Goal: Information Seeking & Learning: Learn about a topic

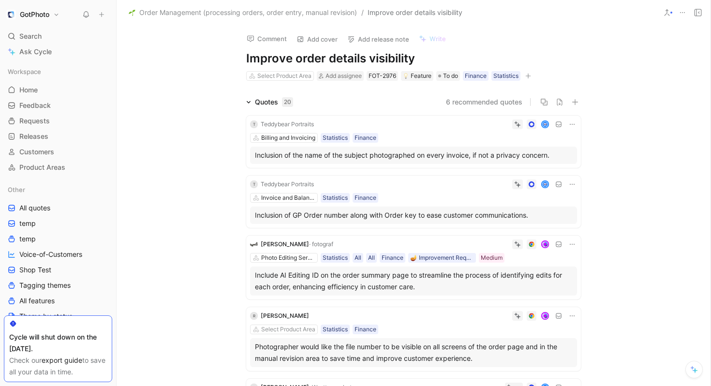
click at [250, 100] on icon at bounding box center [248, 102] width 5 height 5
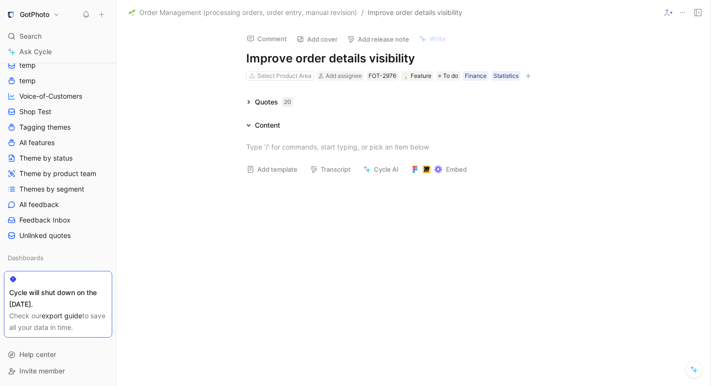
click at [248, 125] on icon at bounding box center [249, 125] width 4 height 2
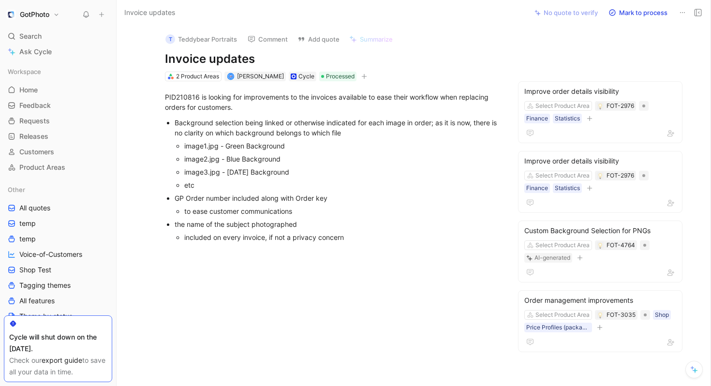
click at [323, 36] on button "Add quote" at bounding box center [318, 39] width 51 height 14
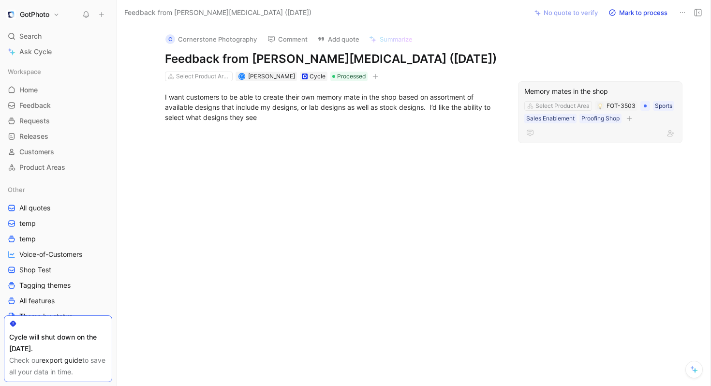
click at [570, 87] on div "Memory mates in the shop" at bounding box center [600, 92] width 152 height 12
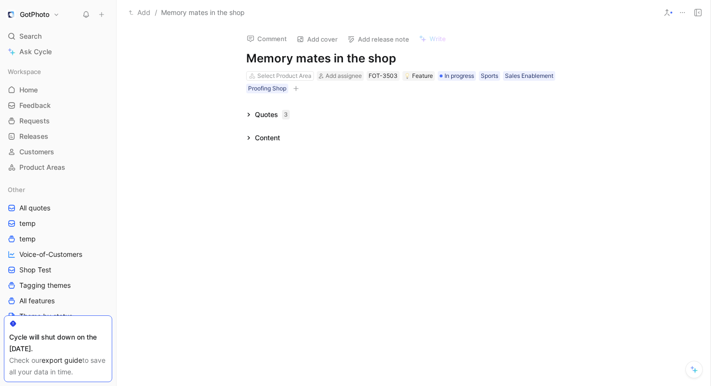
click at [249, 116] on icon at bounding box center [248, 114] width 5 height 5
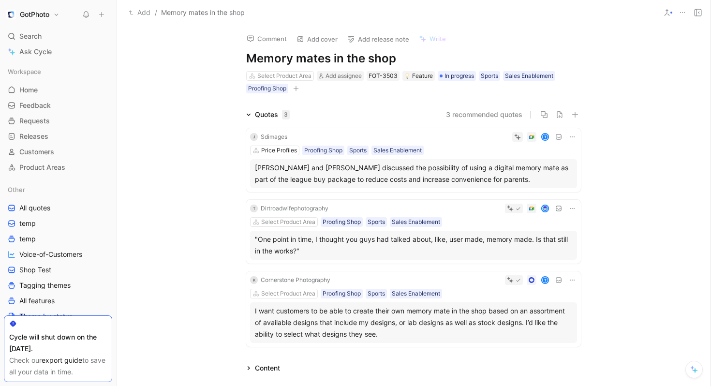
click at [339, 63] on h1 "Memory mates in the shop" at bounding box center [413, 58] width 335 height 15
click at [256, 77] on div "Select Product Area" at bounding box center [280, 76] width 67 height 9
click at [328, 59] on h1 "Memory mates in the shop" at bounding box center [413, 58] width 335 height 15
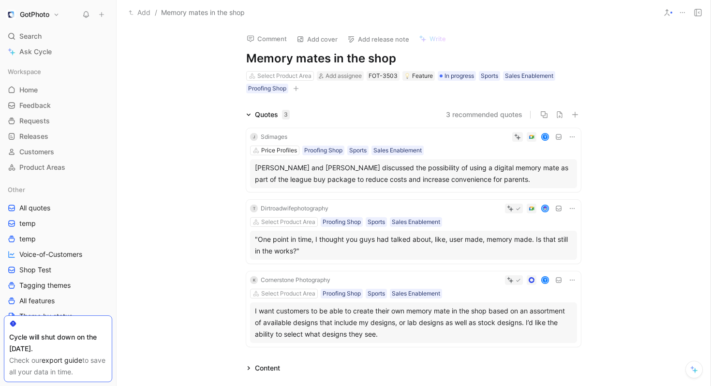
click at [328, 59] on h1 "Memory mates in the shop" at bounding box center [413, 58] width 335 height 15
copy h1 "Memory mates in the shop"
click at [177, 153] on div "Quotes 3 3 recommended quotes J Sdimages t Price Profiles Proofing Shop Sports …" at bounding box center [414, 230] width 594 height 242
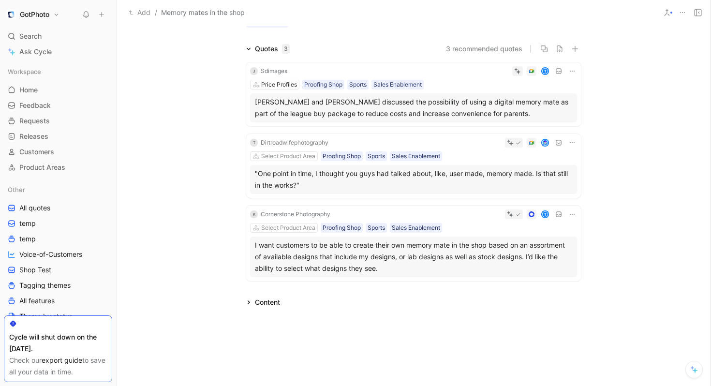
scroll to position [71, 0]
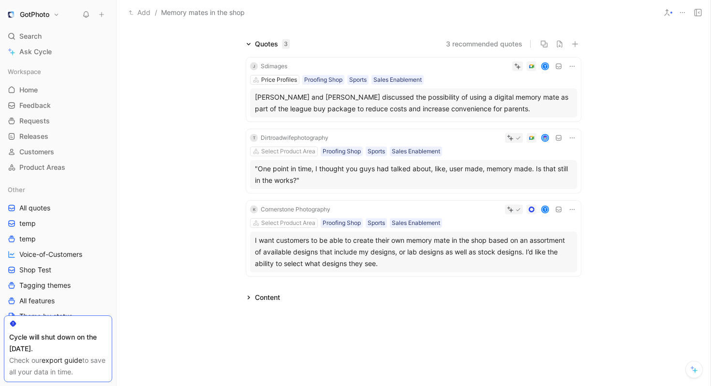
click at [244, 295] on div "Content" at bounding box center [263, 298] width 42 height 12
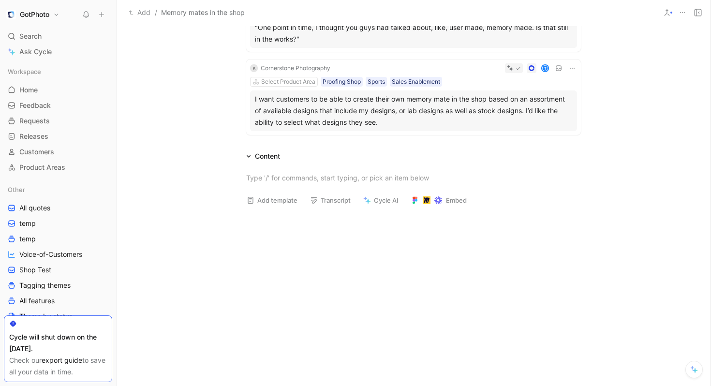
scroll to position [0, 0]
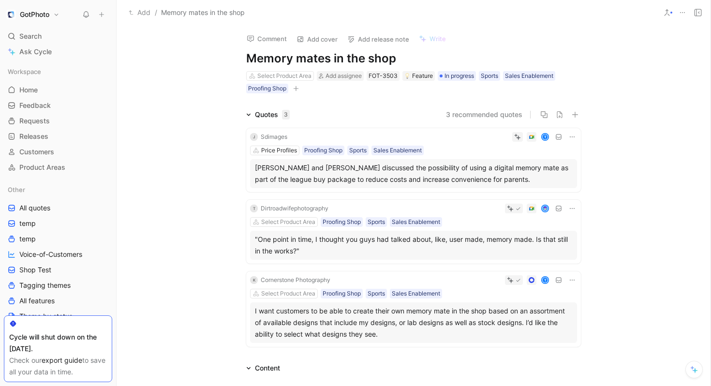
click at [249, 114] on icon at bounding box center [249, 115] width 4 height 2
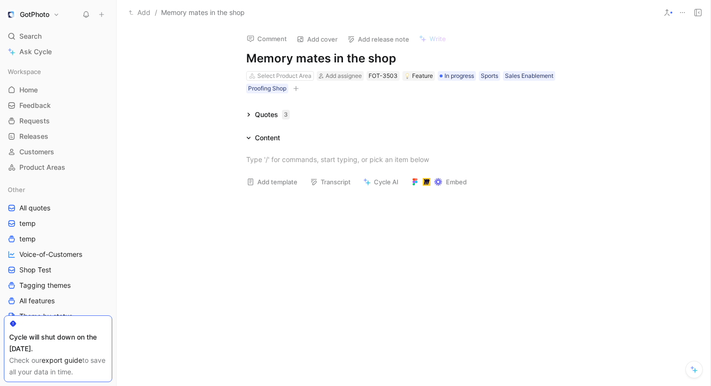
click at [249, 139] on icon at bounding box center [248, 137] width 5 height 5
click at [251, 230] on div "Comment Add cover Add release note Write Memory mates in the shop Select Produc…" at bounding box center [414, 205] width 594 height 361
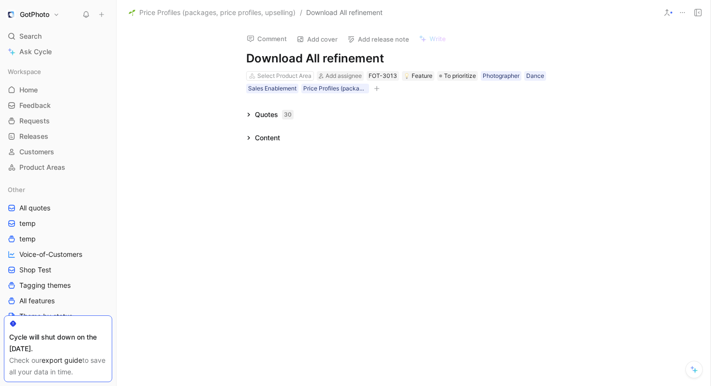
click at [246, 139] on icon at bounding box center [248, 137] width 5 height 5
click at [247, 138] on icon at bounding box center [248, 137] width 5 height 5
click at [248, 114] on icon at bounding box center [249, 115] width 2 height 4
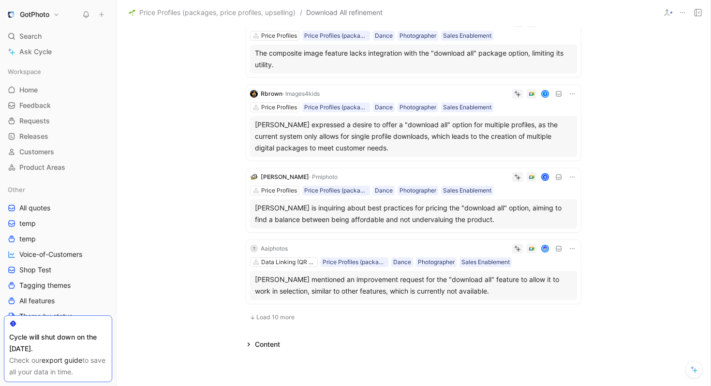
scroll to position [569, 0]
click at [332, 137] on div "Rhonda expressed a desire to offer a "download all" option for multiple profile…" at bounding box center [413, 135] width 317 height 35
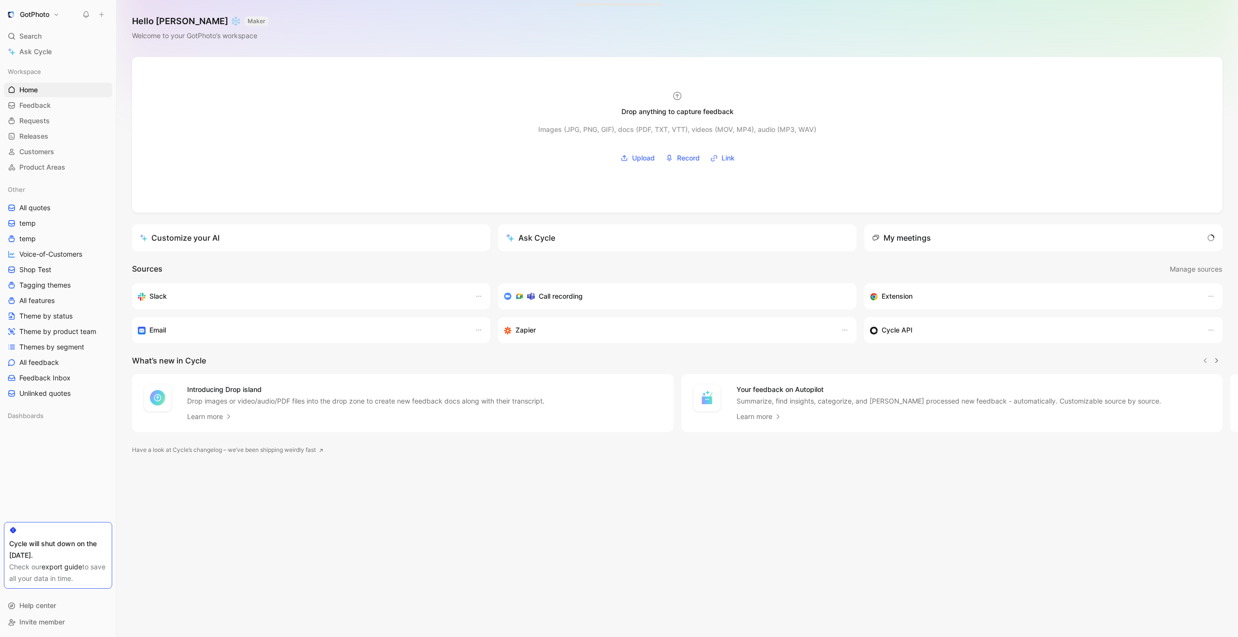
click at [454, 512] on div "Drop anything to capture feedback Images (JPG, PNG, GIF), docs (PDF, TXT, VTT),…" at bounding box center [678, 347] width 1122 height 580
click at [281, 577] on div "Drop anything to capture feedback Images (JPG, PNG, GIF), docs (PDF, TXT, VTT),…" at bounding box center [678, 347] width 1122 height 580
click at [68, 564] on link "export guide" at bounding box center [62, 567] width 41 height 8
click at [362, 569] on div "Drop anything to capture feedback Images (JPG, PNG, GIF), docs (PDF, TXT, VTT),…" at bounding box center [678, 347] width 1122 height 580
click at [43, 38] on div "Search ⌘ K" at bounding box center [58, 36] width 108 height 15
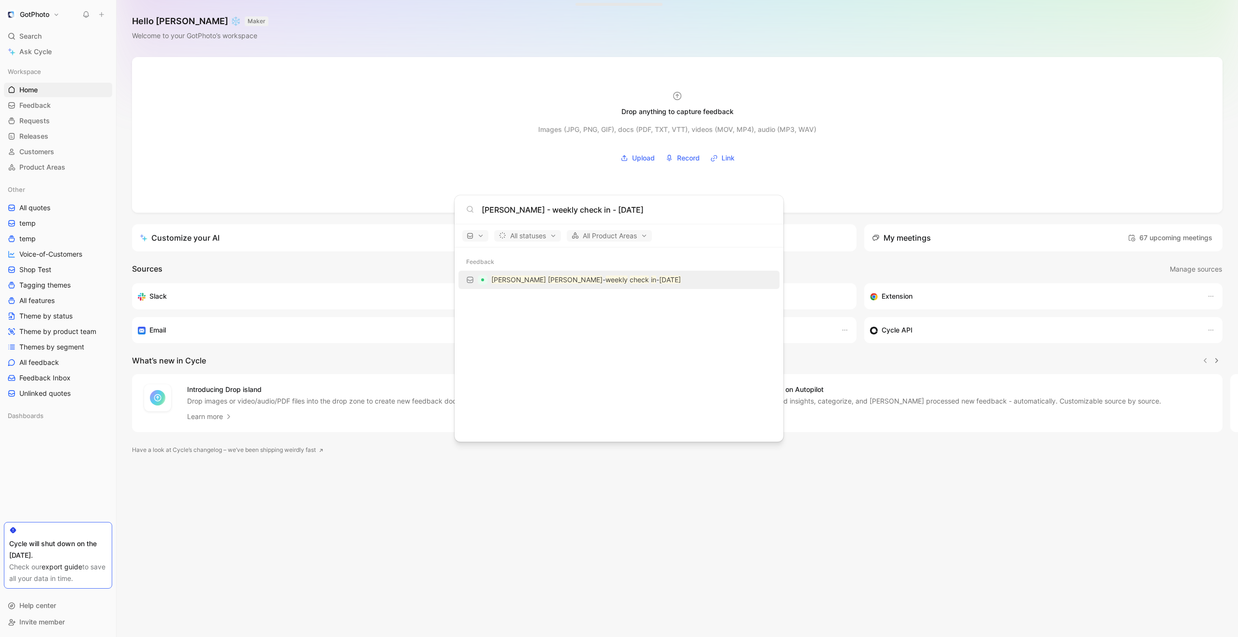
type input "Carl Bott - weekly check in - 10/9/2025"
click at [651, 279] on mark "in" at bounding box center [653, 280] width 5 height 8
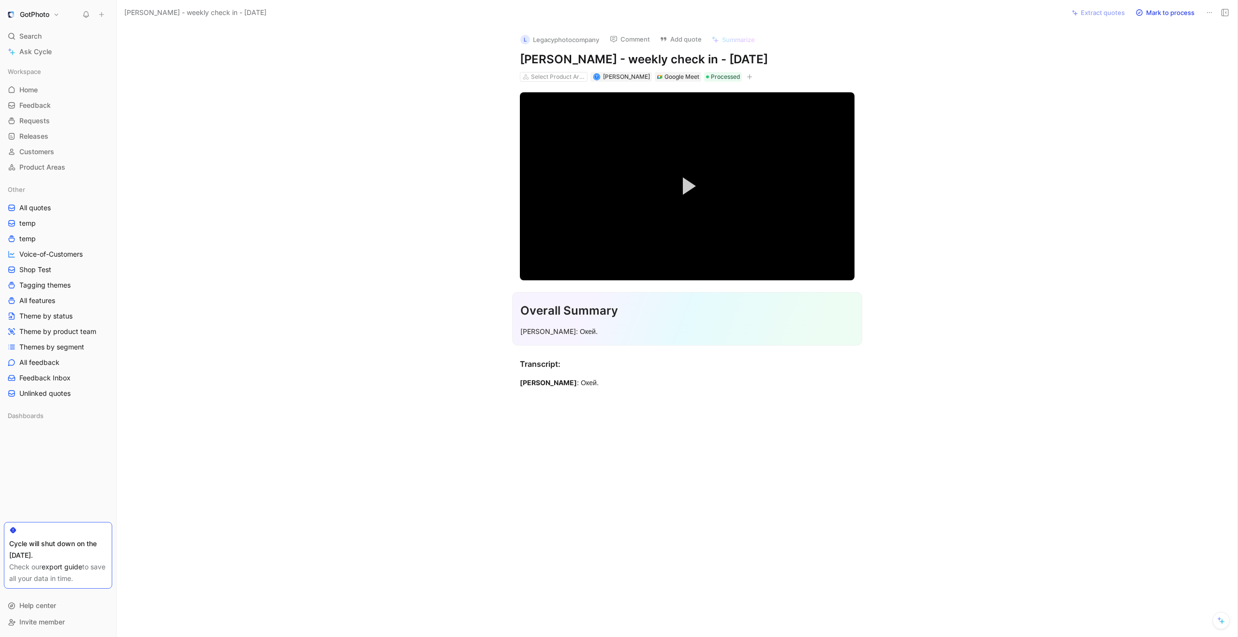
click at [444, 227] on div "Video Player is loading. Play Video Play Mute Current Time 0:00 / Duration 20:0…" at bounding box center [687, 240] width 1101 height 317
click at [959, 118] on div "Video Player is loading. Play Video Play Mute Current Time 0:00 / Duration 20:0…" at bounding box center [687, 240] width 1101 height 317
click at [965, 88] on div "Video Player is loading. Play Video Play Mute Current Time 0:00 / Duration 20:0…" at bounding box center [687, 240] width 1101 height 317
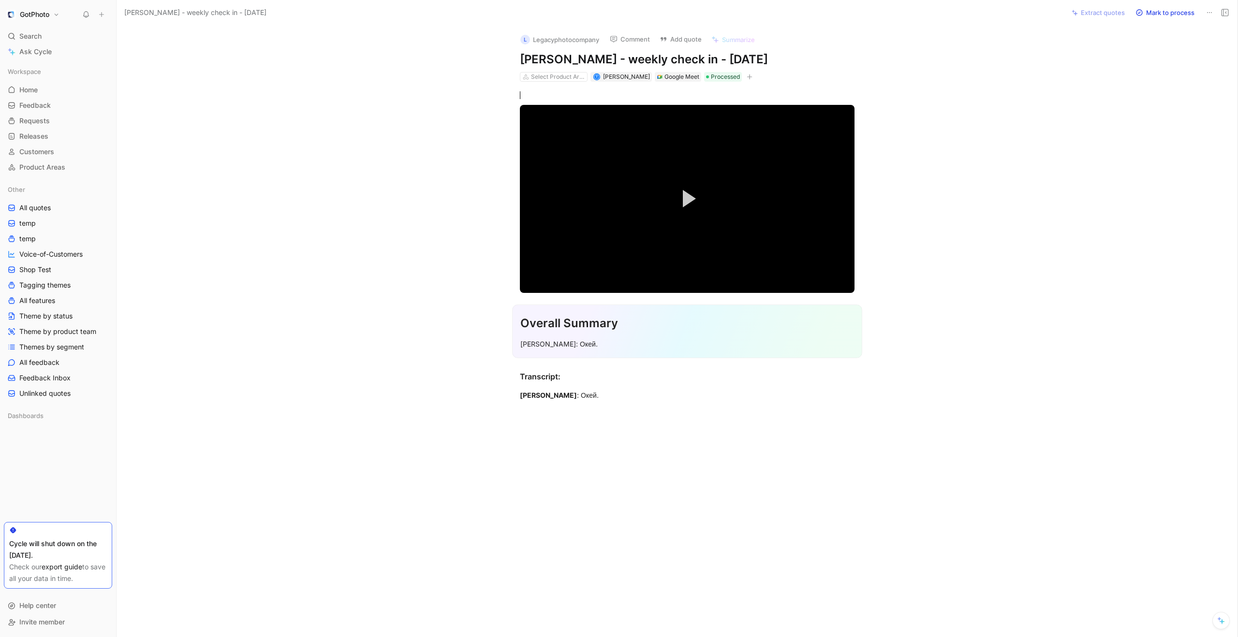
click at [1009, 138] on div "Video Player is loading. Play Video Play Mute Current Time 0:00 / Duration 20:0…" at bounding box center [687, 246] width 1101 height 329
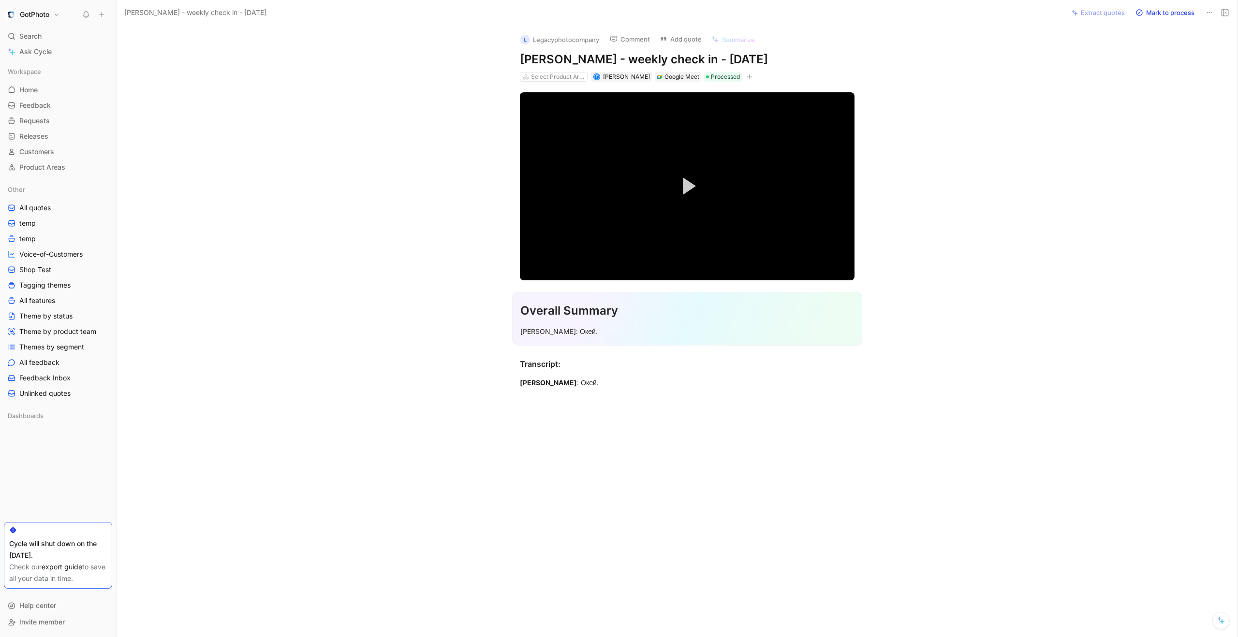
click at [1094, 89] on div "Video Player is loading. Play Video Play Mute Current Time 0:00 / Duration 20:0…" at bounding box center [687, 240] width 1101 height 317
click at [711, 79] on span "Processed" at bounding box center [725, 77] width 29 height 10
click at [711, 81] on span "Processed" at bounding box center [725, 77] width 29 height 10
click at [297, 289] on section "Overall Summary Theresa Boling: Окей." at bounding box center [687, 318] width 1101 height 69
click at [981, 59] on div "L Legacyphotocompany Comment Add quote Summarize Carl Bott - weekly check in - …" at bounding box center [677, 332] width 1121 height 612
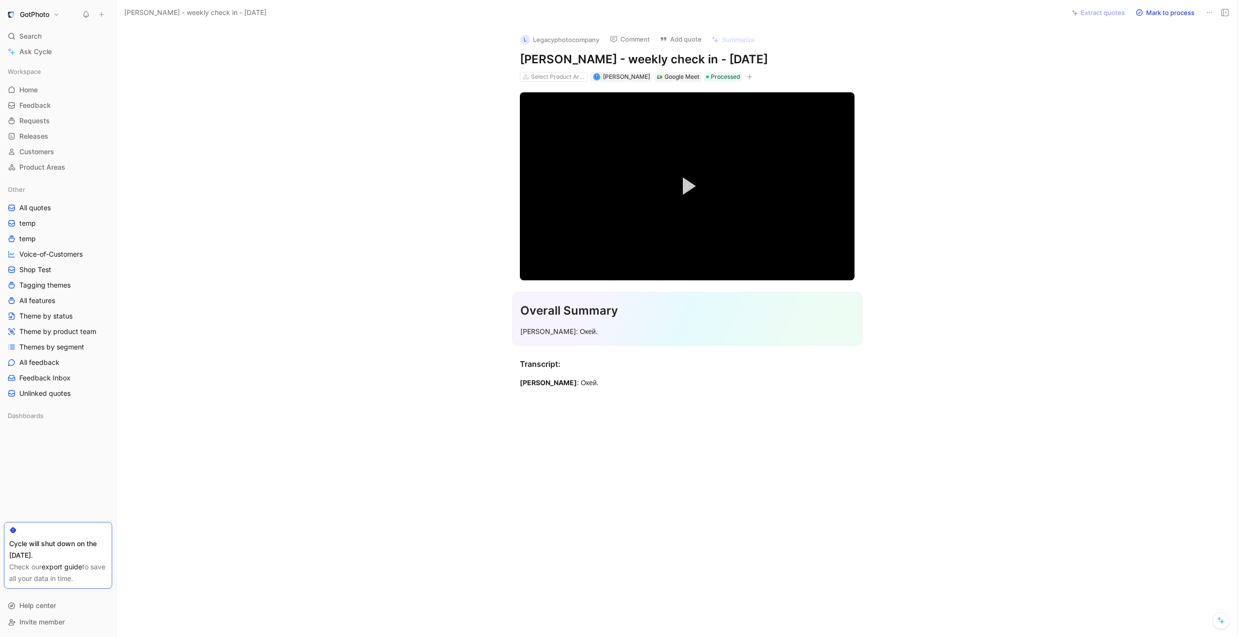
click at [1159, 15] on button "Mark to process" at bounding box center [1165, 13] width 68 height 14
click at [1154, 43] on div "L Legacyphotocompany Comment Add quote Summarize Carl Bott - weekly check in - …" at bounding box center [677, 332] width 1121 height 612
click at [1105, 163] on div "Video Player is loading. Play Video Play Mute Current Time 0:00 / Duration 20:0…" at bounding box center [687, 240] width 1101 height 317
click at [1111, 12] on button "Extract quotes" at bounding box center [1098, 13] width 62 height 14
click at [1036, 130] on div "Video Player is loading. Play Video Play Mute Current Time 0:00 / Duration 20:0…" at bounding box center [687, 240] width 1101 height 317
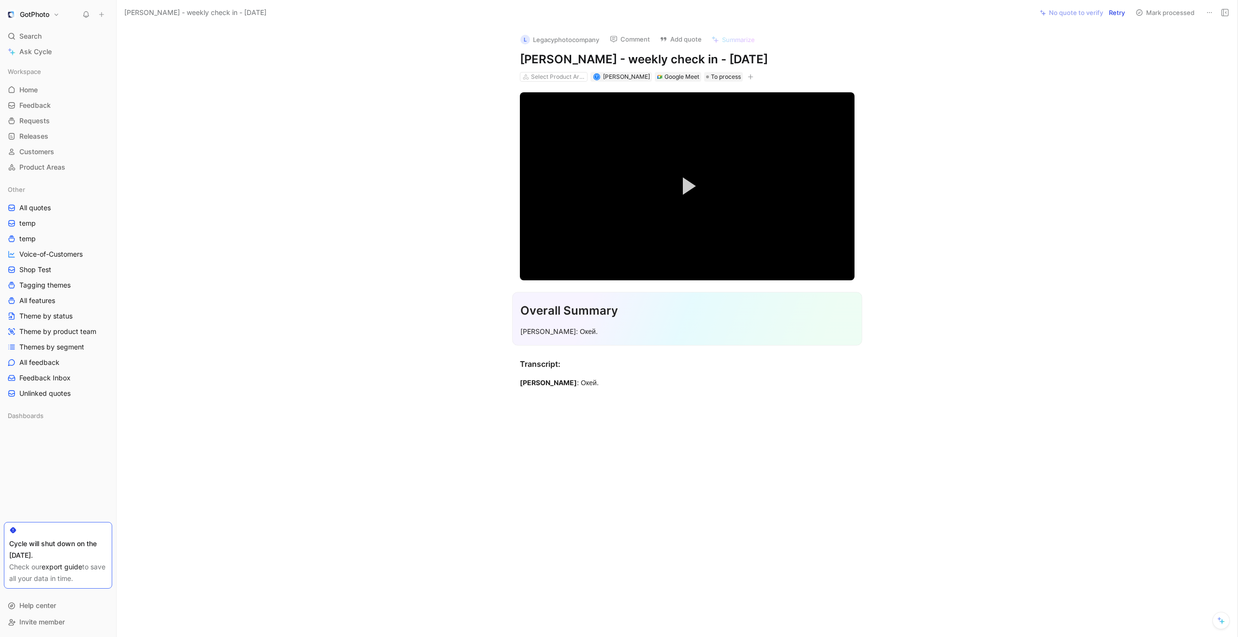
click at [912, 359] on div "Video Player is loading. Play Video Play Mute Current Time 0:00 / Duration 20:0…" at bounding box center [687, 240] width 1101 height 317
click at [463, 346] on section "Overall Summary Theresa Boling: Окей." at bounding box center [687, 318] width 1101 height 69
click at [1157, 175] on div "Video Player is loading. Play Video Play Mute Current Time 0:00 / Duration 20:0…" at bounding box center [687, 240] width 1101 height 317
click at [1111, 10] on button "Retry" at bounding box center [1117, 13] width 25 height 14
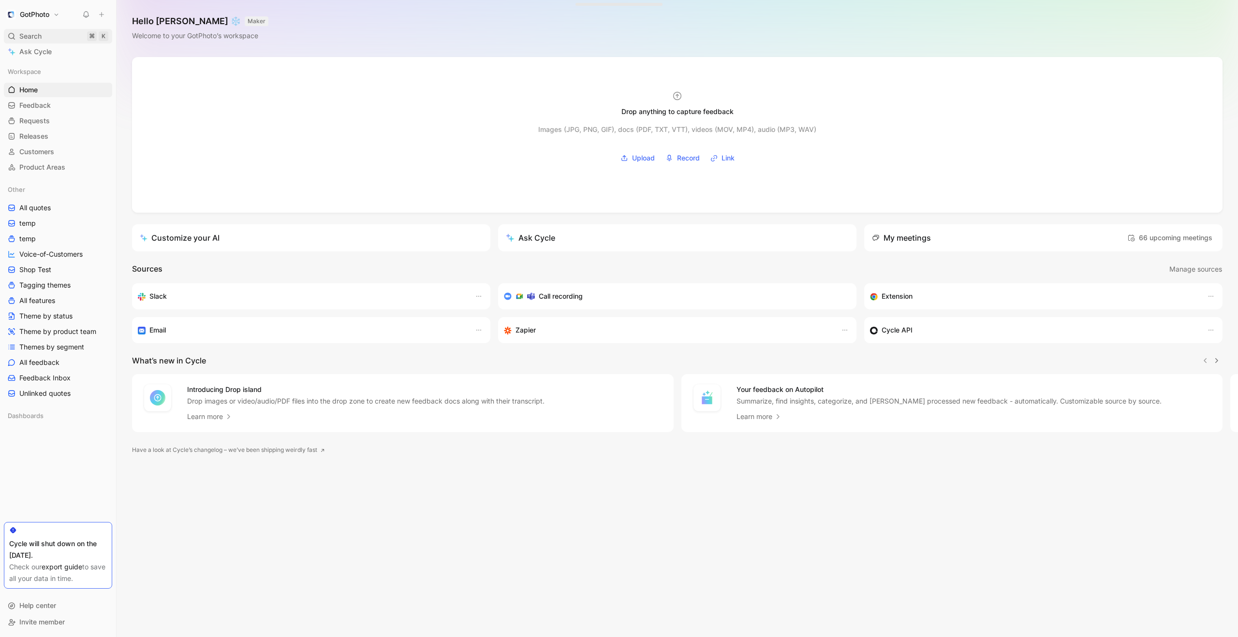
click at [47, 36] on div "Search ⌘ K" at bounding box center [58, 36] width 108 height 15
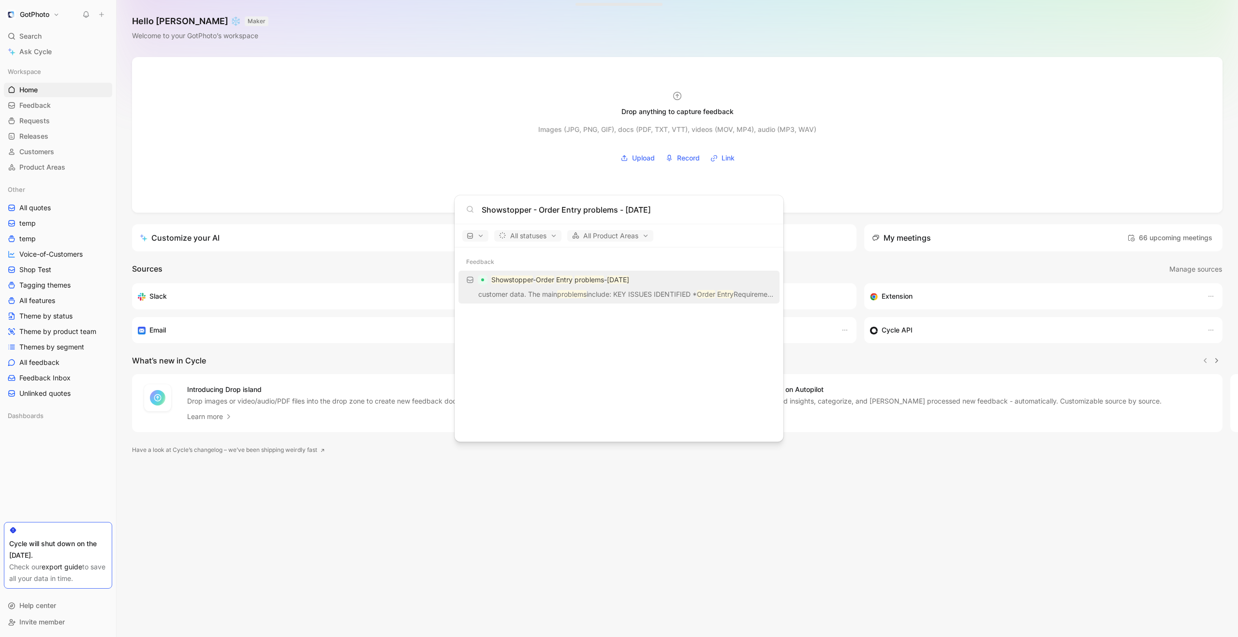
type input "Showstopper - Order Entry problems - 10/8/2025"
click at [623, 289] on p "customer data. The main problems include: KEY ISSUES IDENTIFIED * Order Entry R…" at bounding box center [618, 296] width 315 height 15
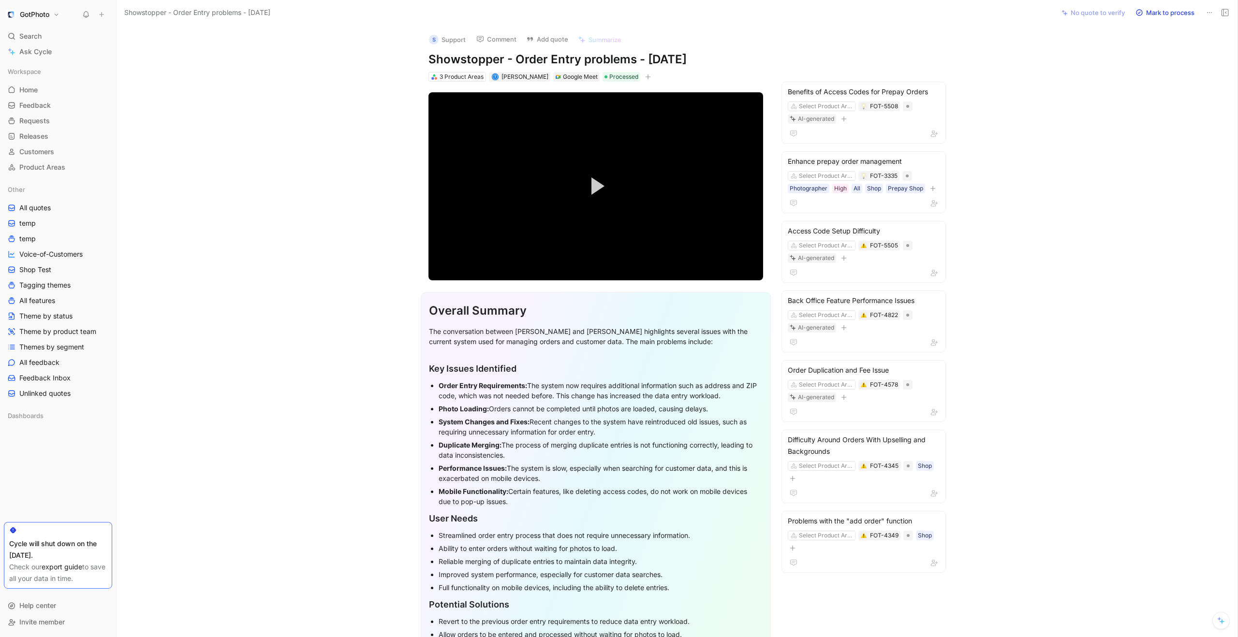
click at [1230, 242] on div "S Support Comment Add quote Summarize Showstopper - Order Entry problems - 10/8…" at bounding box center [677, 332] width 1121 height 612
click at [881, 86] on div "Benefits of Access Codes for Prepay Orders" at bounding box center [864, 92] width 152 height 12
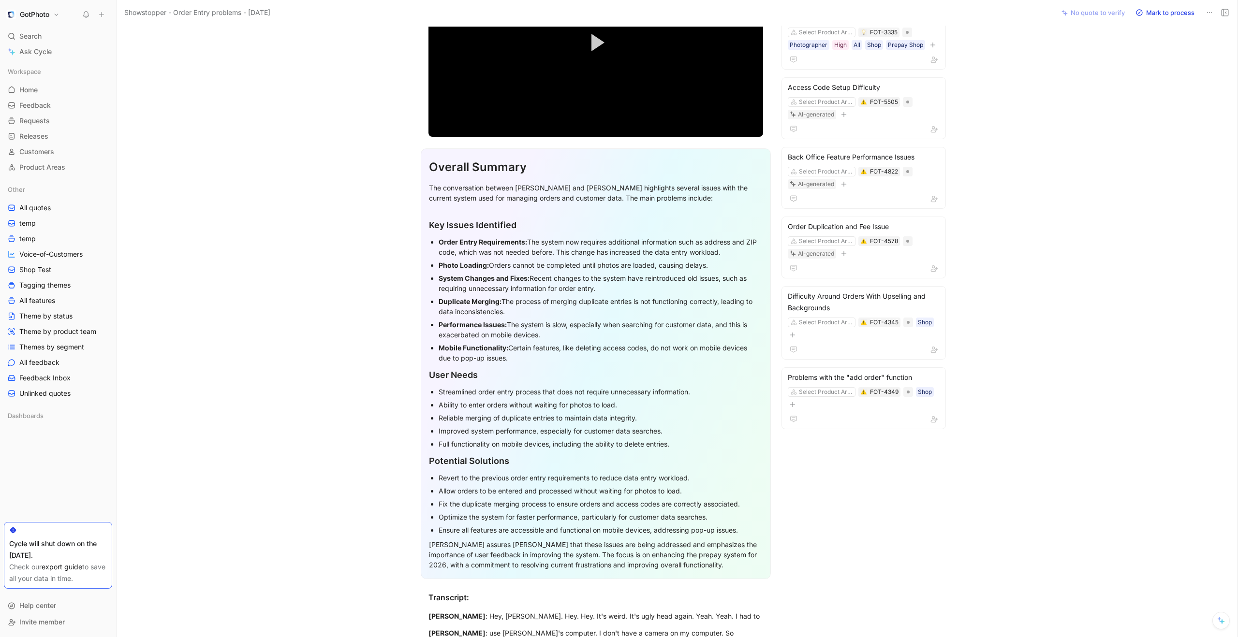
scroll to position [150, 0]
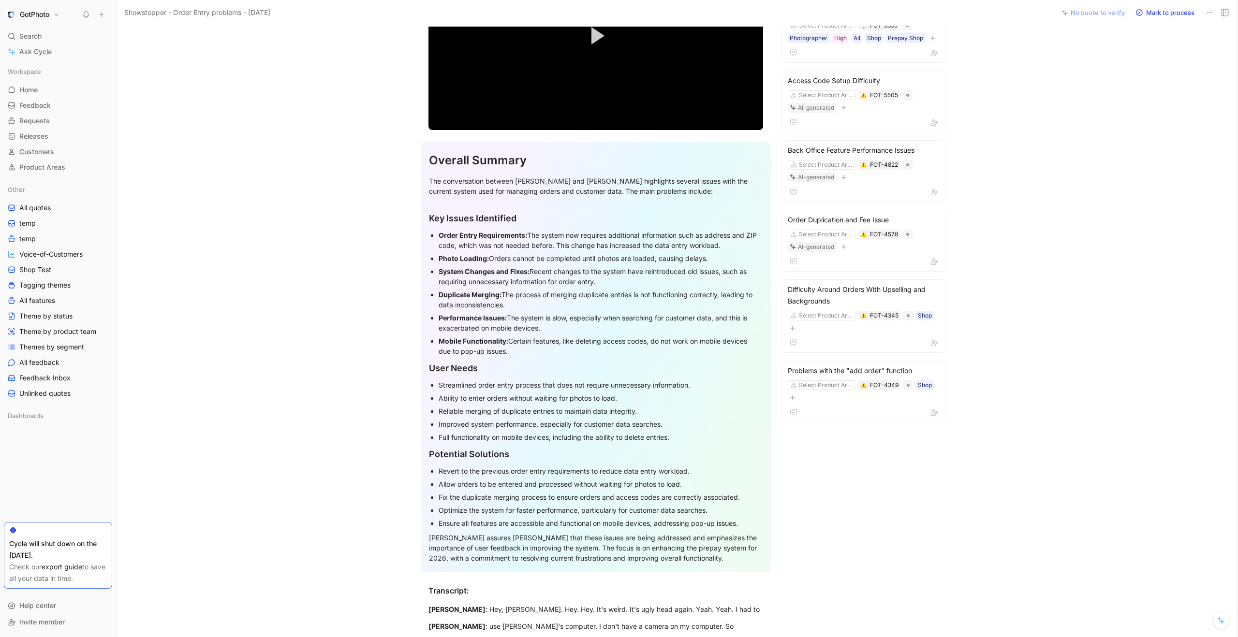
click at [1101, 278] on div "S Support Comment Add quote Summarize Showstopper - Order Entry problems - 10/8…" at bounding box center [677, 332] width 1121 height 612
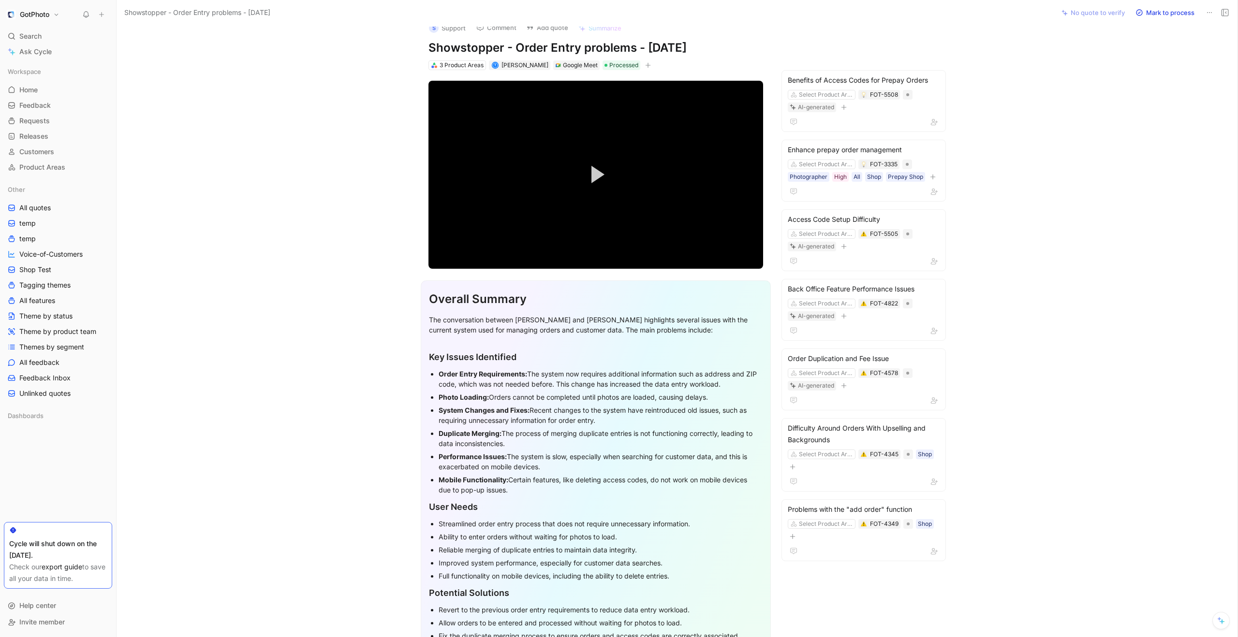
scroll to position [0, 0]
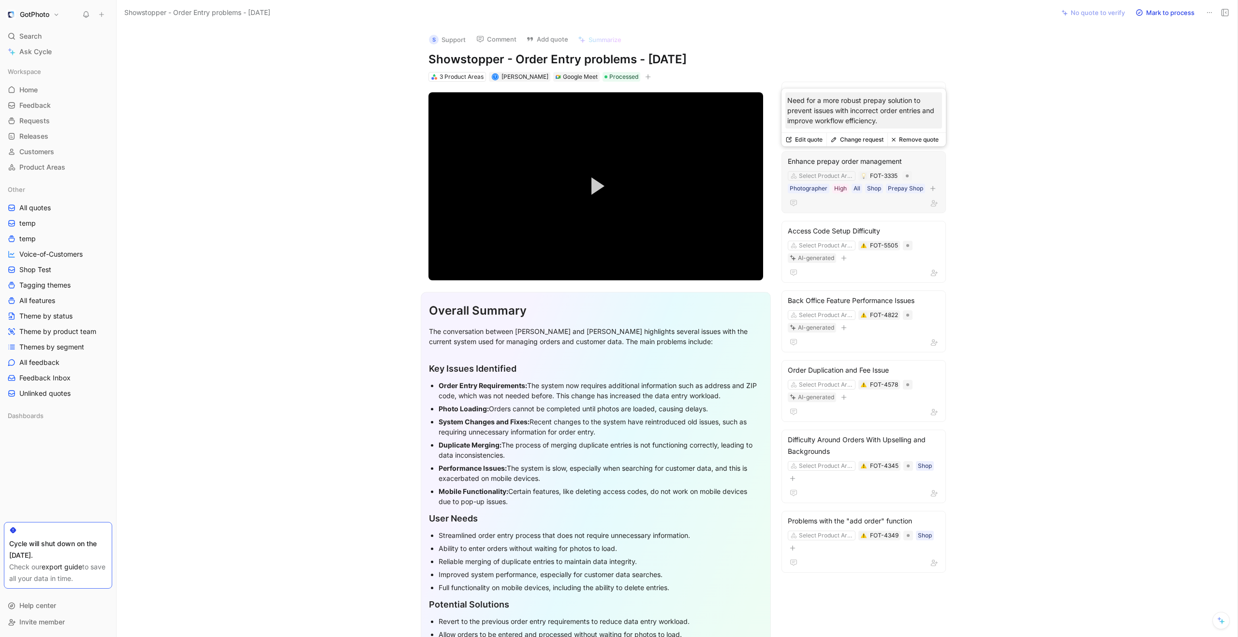
click at [874, 159] on div "Enhance prepay order management" at bounding box center [864, 162] width 152 height 12
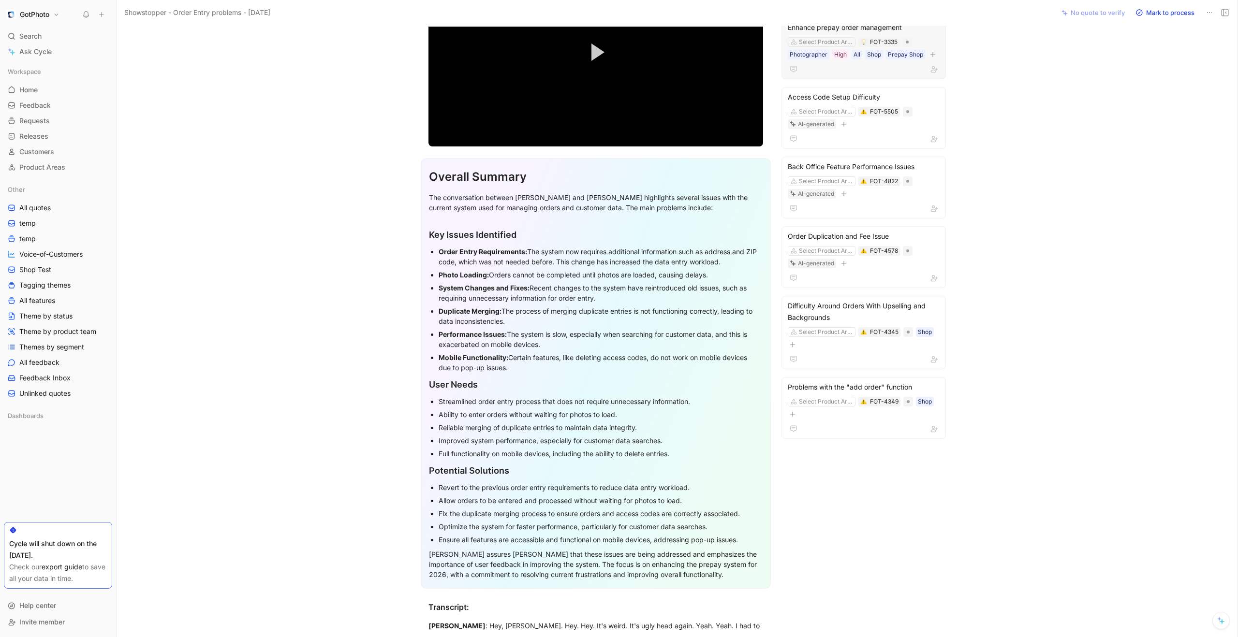
scroll to position [140, 0]
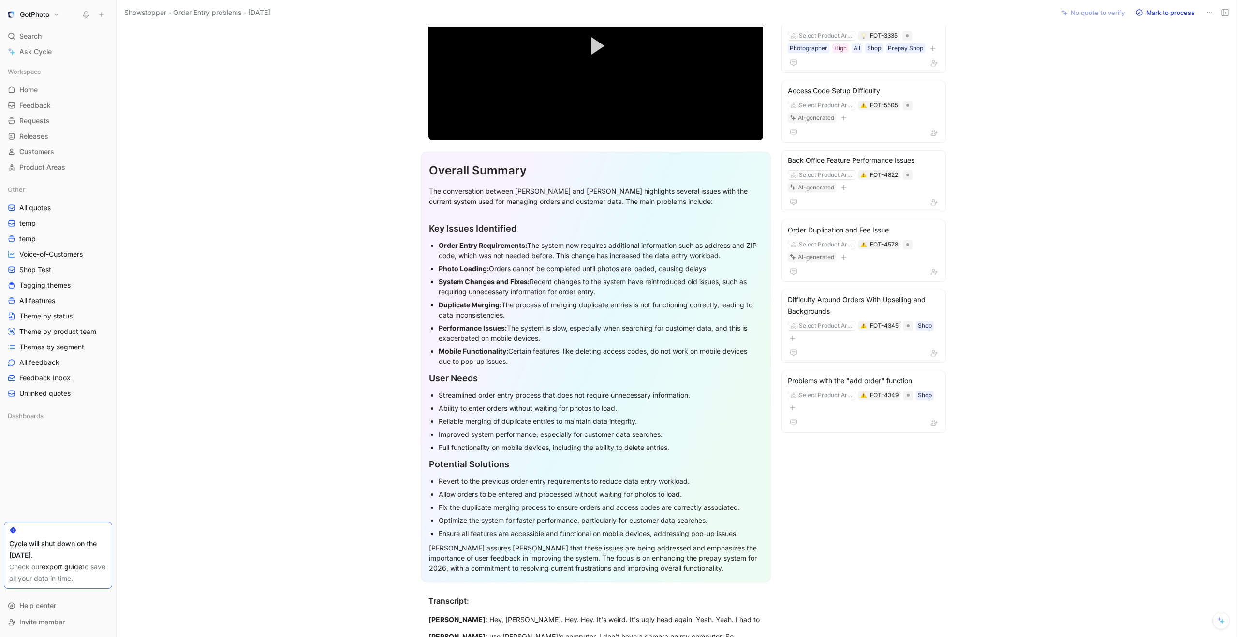
click at [1018, 174] on section "Overall Summary The conversation between Terry Boling and Chris Murphy highligh…" at bounding box center [596, 367] width 918 height 446
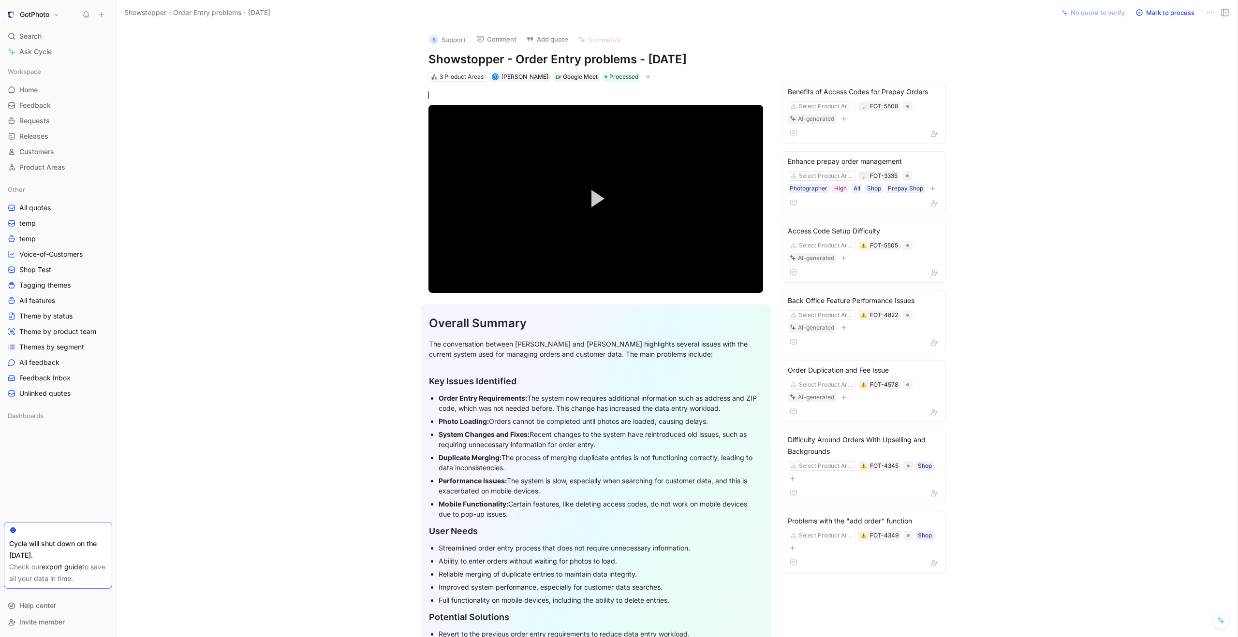
click at [830, 89] on div "Benefits of Access Codes for Prepay Orders" at bounding box center [864, 92] width 152 height 12
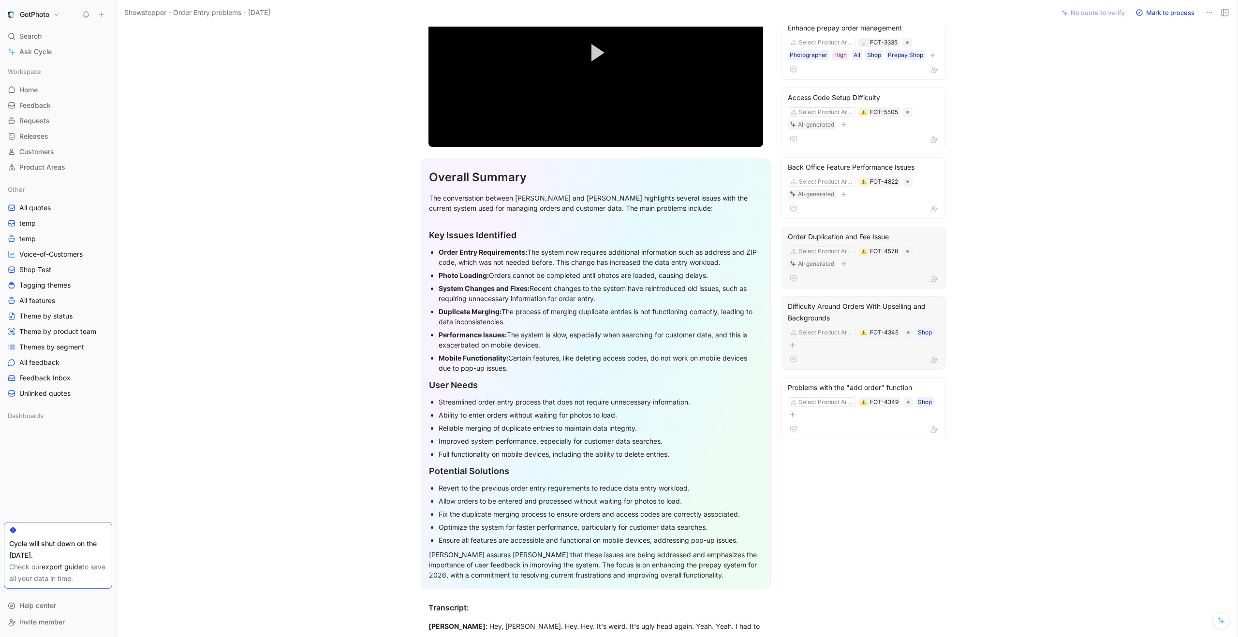
scroll to position [134, 0]
click at [1064, 156] on div "S Support Comment Add quote Summarize Showstopper - Order Entry problems - 10/8…" at bounding box center [677, 332] width 1121 height 612
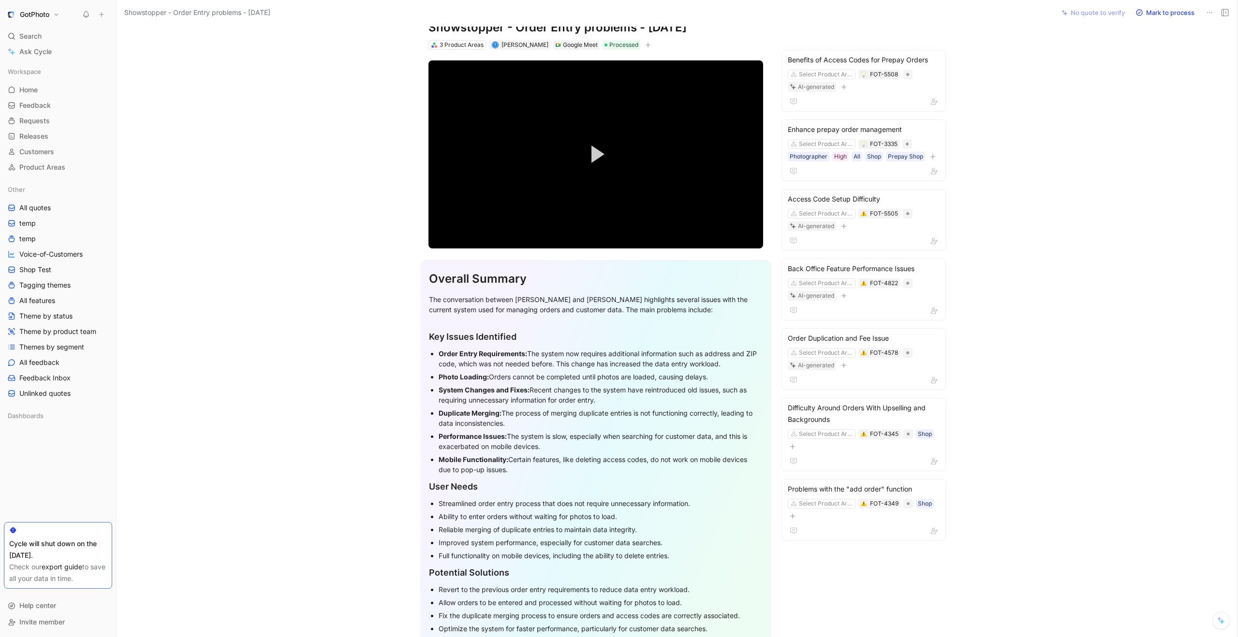
scroll to position [0, 0]
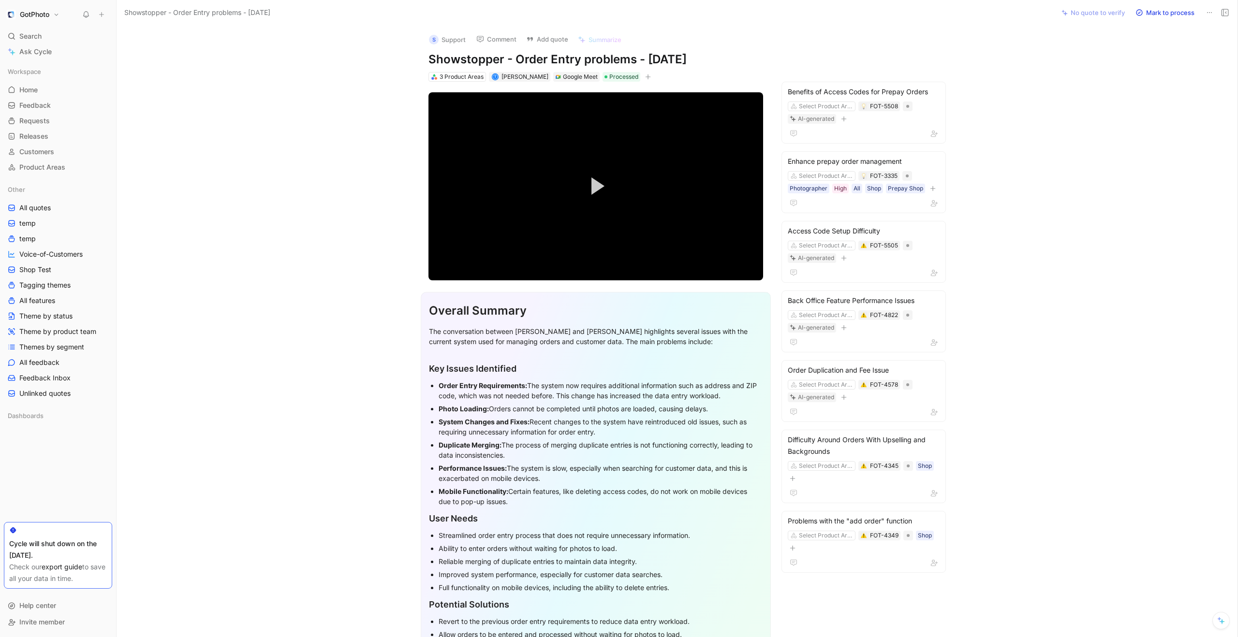
click at [1068, 230] on div "S Support Comment Add quote Summarize Showstopper - Order Entry problems - 10/8…" at bounding box center [677, 332] width 1121 height 612
click at [876, 128] on div at bounding box center [864, 134] width 152 height 12
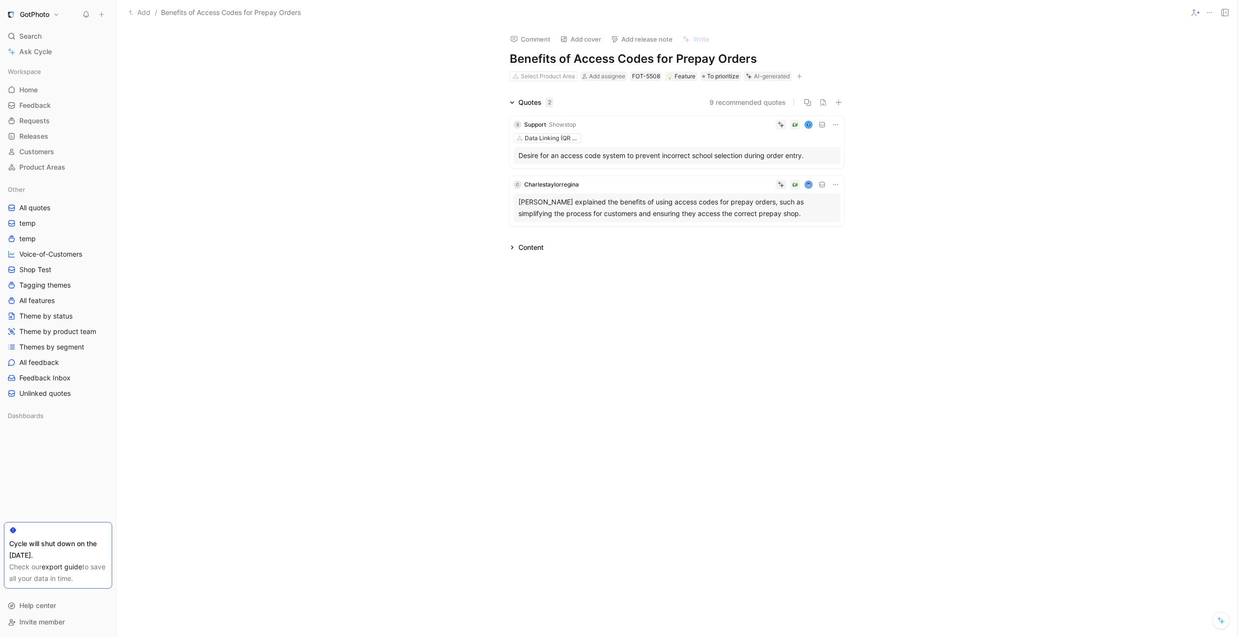
click at [556, 59] on h1 "Benefits of Access Codes for Prepay Orders" at bounding box center [677, 58] width 335 height 15
copy h1 "Benefits of Access Codes for Prepay Orders"
click at [406, 169] on div "Quotes 2 9 recommended quotes S Support · Showstop t Data Linking (QR & Access …" at bounding box center [677, 163] width 1121 height 133
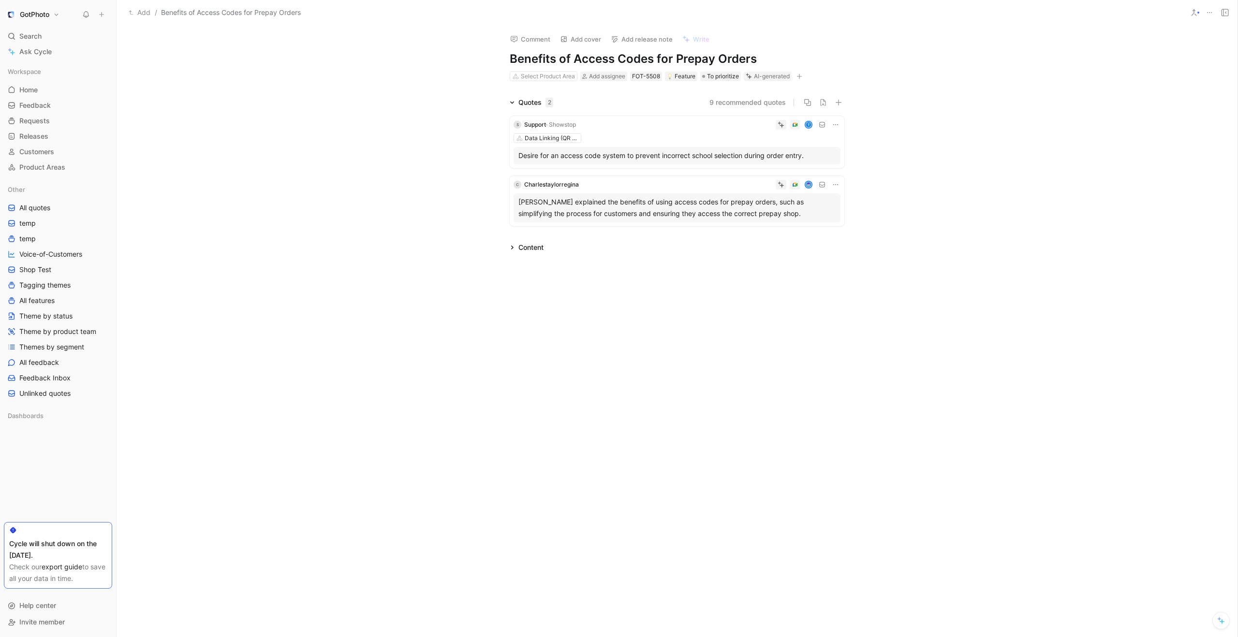
click at [612, 131] on div "S Support · Showstop t Data Linking (QR & Access Codes) Desire for an access co…" at bounding box center [677, 142] width 335 height 52
click at [641, 189] on div at bounding box center [712, 185] width 258 height 10
click at [427, 135] on div "Quotes 2 9 recommended quotes S Support · Showstop t Data Linking (QR & Access …" at bounding box center [677, 163] width 1121 height 133
click at [656, 76] on div "FOT-5508" at bounding box center [646, 77] width 28 height 10
click at [649, 76] on div "FOT-5508" at bounding box center [646, 77] width 28 height 10
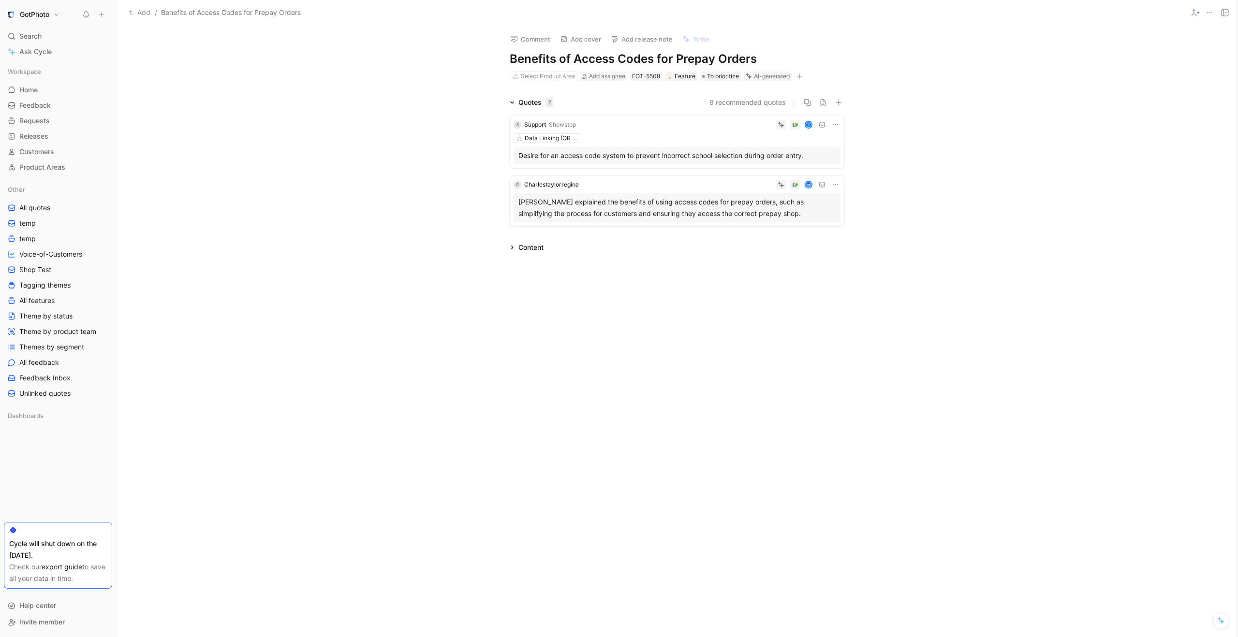
click at [972, 256] on div "Comment Add cover Add release note Write Benefits of Access Codes for Prepay Or…" at bounding box center [677, 332] width 1121 height 612
click at [509, 99] on div "Quotes 2" at bounding box center [531, 103] width 51 height 12
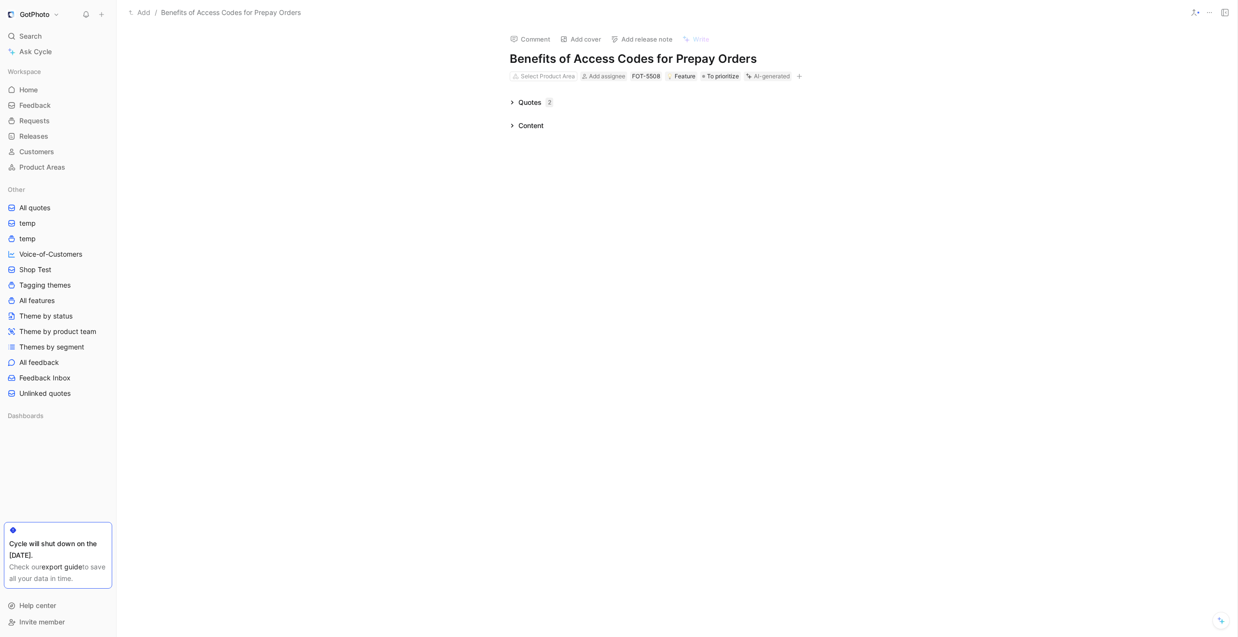
click at [685, 260] on div "Comment Add cover Add release note Write Benefits of Access Codes for Prepay Or…" at bounding box center [677, 332] width 1121 height 612
click at [510, 103] on icon at bounding box center [512, 102] width 5 height 5
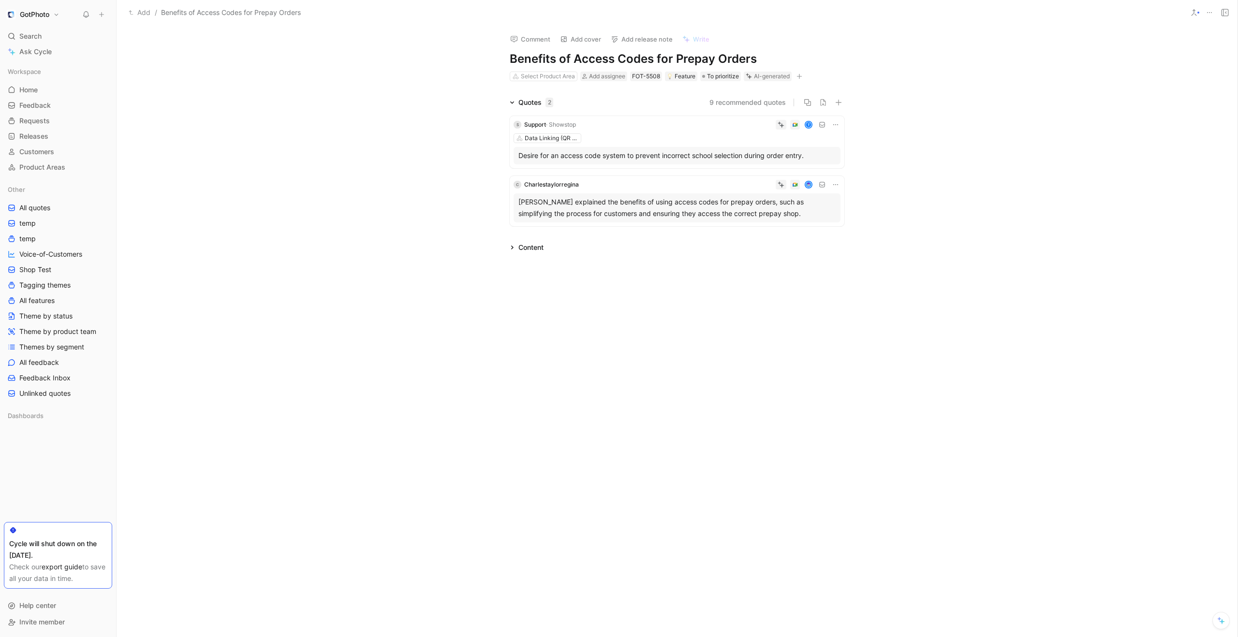
click at [736, 105] on button "9 recommended quotes" at bounding box center [748, 103] width 76 height 12
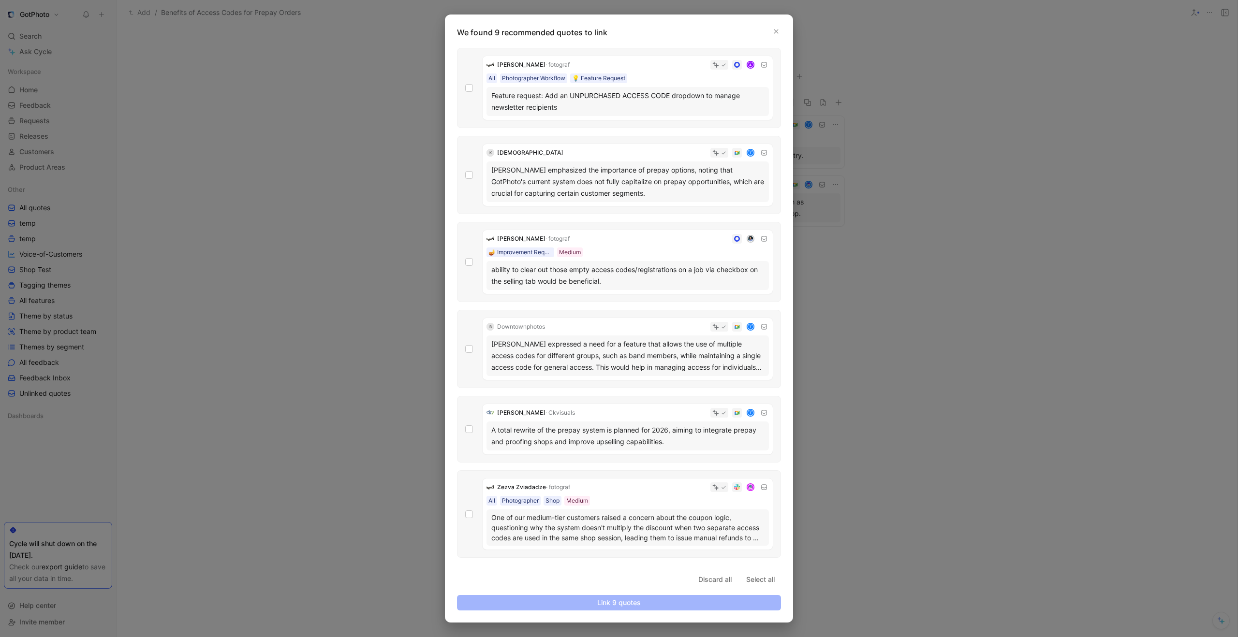
click at [769, 27] on p "We found 9 recommended quotes to link" at bounding box center [622, 33] width 330 height 12
click at [777, 30] on icon "button" at bounding box center [776, 32] width 4 height 4
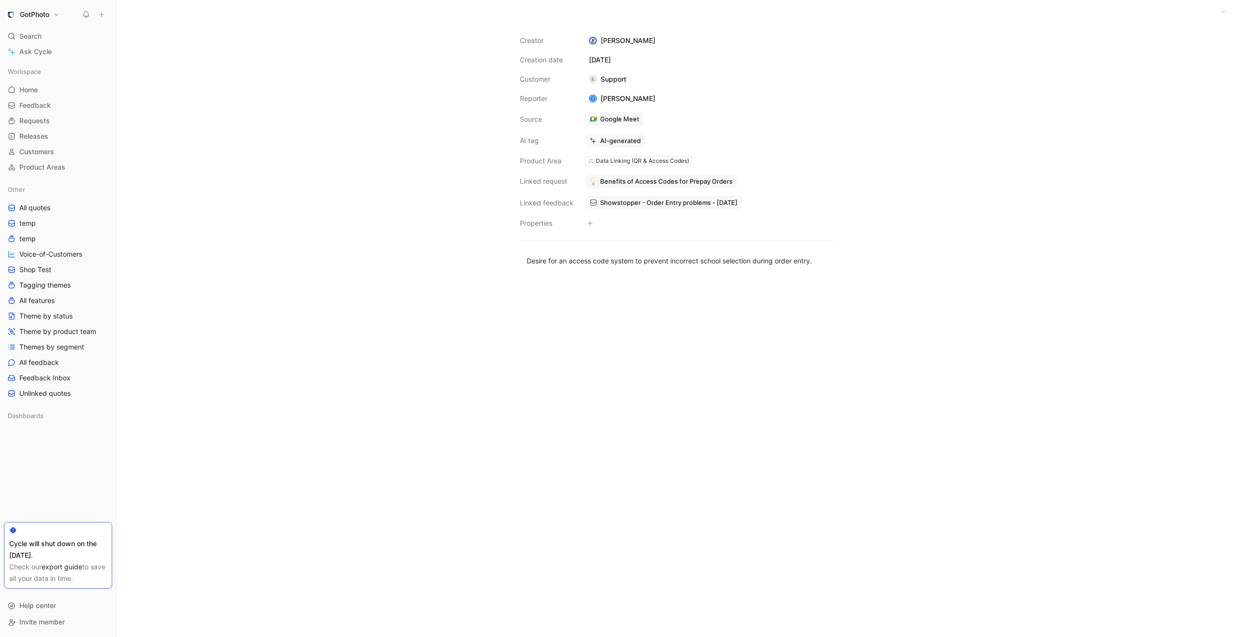
click at [613, 331] on div at bounding box center [677, 455] width 339 height 357
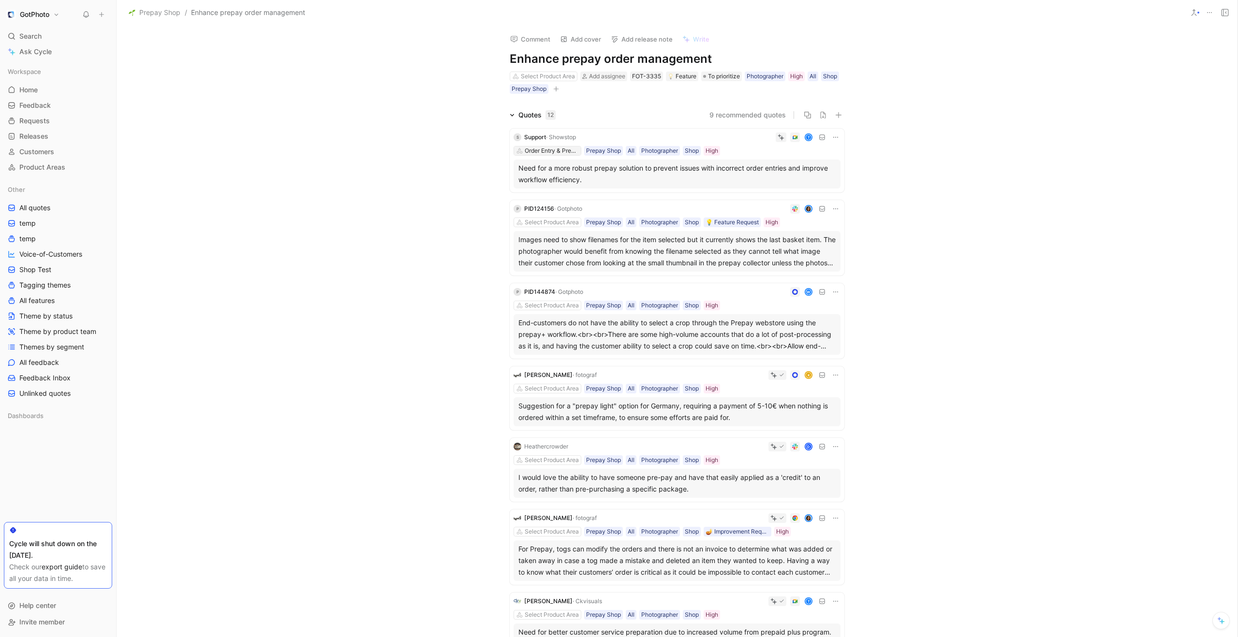
click at [557, 148] on div "Order Entry & Prepay" at bounding box center [552, 151] width 54 height 10
click at [428, 126] on div "Quotes 12 9 recommended quotes S Support · Showstop t Order Entry & Prepay Prep…" at bounding box center [677, 501] width 1121 height 785
click at [369, 201] on div "Quotes 12 9 recommended quotes S Support · Showstop t Order Entry & Prepay Prep…" at bounding box center [677, 501] width 1121 height 785
click at [958, 114] on div "Quotes 12 9 recommended quotes S Support · Showstop t Order Entry & Prepay Prep…" at bounding box center [677, 501] width 1121 height 785
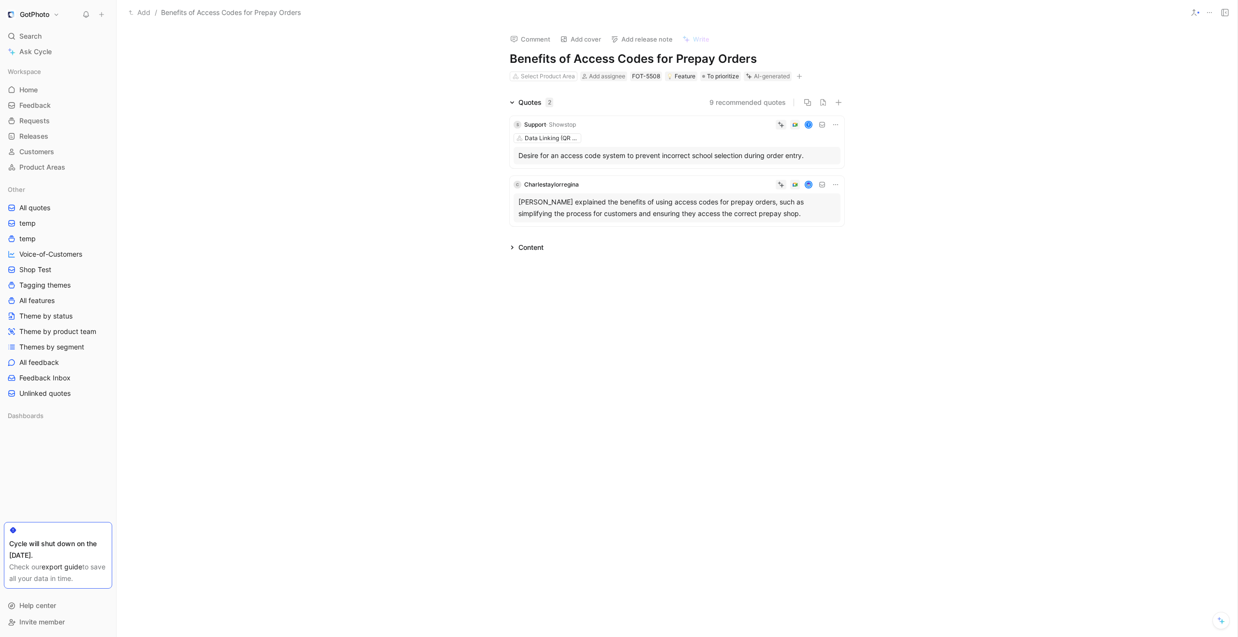
click at [511, 245] on icon at bounding box center [512, 247] width 5 height 5
click at [563, 347] on div at bounding box center [677, 400] width 1121 height 191
click at [487, 98] on div "Quotes 2 9 recommended quotes S Support · Showstop t Data Linking (QR & Access …" at bounding box center [677, 163] width 1121 height 133
click at [486, 133] on div "Quotes 2 9 recommended quotes S Support · Showstop t Data Linking (QR & Access …" at bounding box center [677, 163] width 1121 height 133
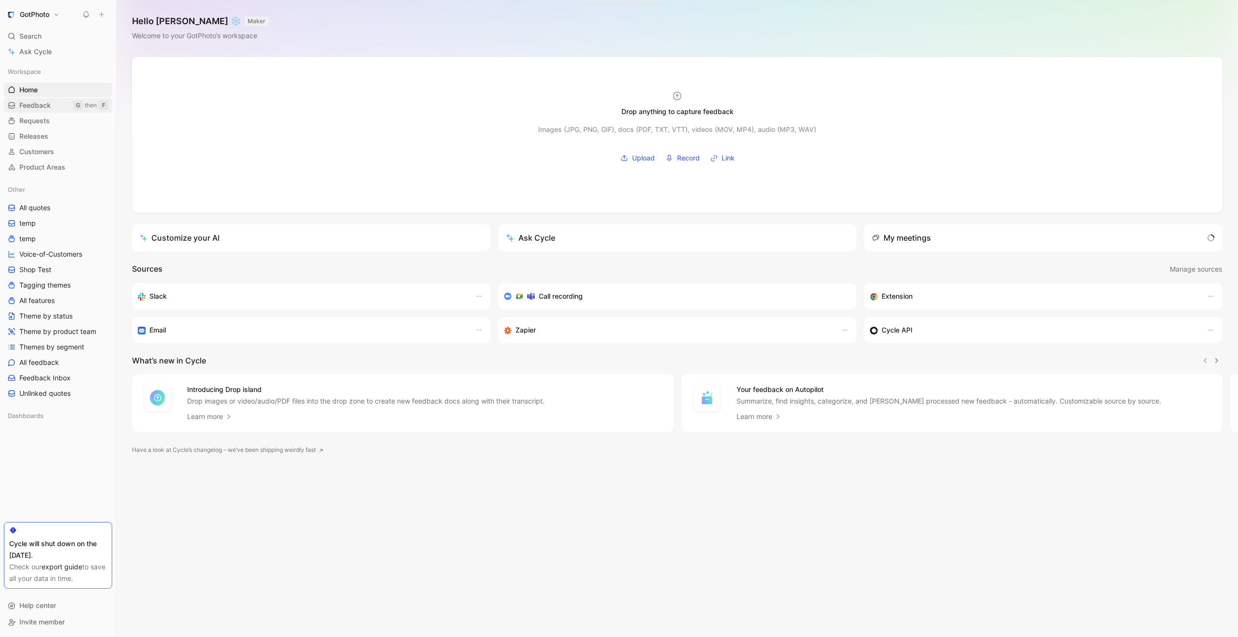
click at [50, 107] on span "Feedback" at bounding box center [34, 106] width 31 height 10
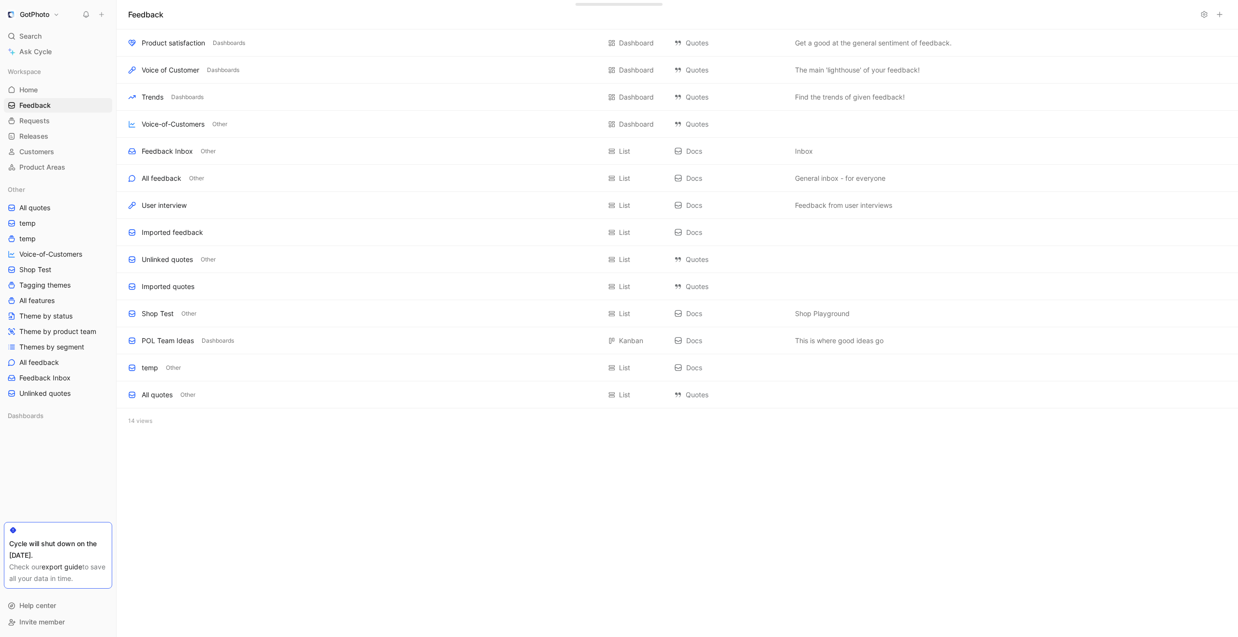
click at [30, 13] on h1 "GotPhoto" at bounding box center [35, 14] width 30 height 9
click at [30, 13] on div at bounding box center [619, 318] width 1238 height 637
click at [37, 92] on span "Home" at bounding box center [28, 90] width 18 height 10
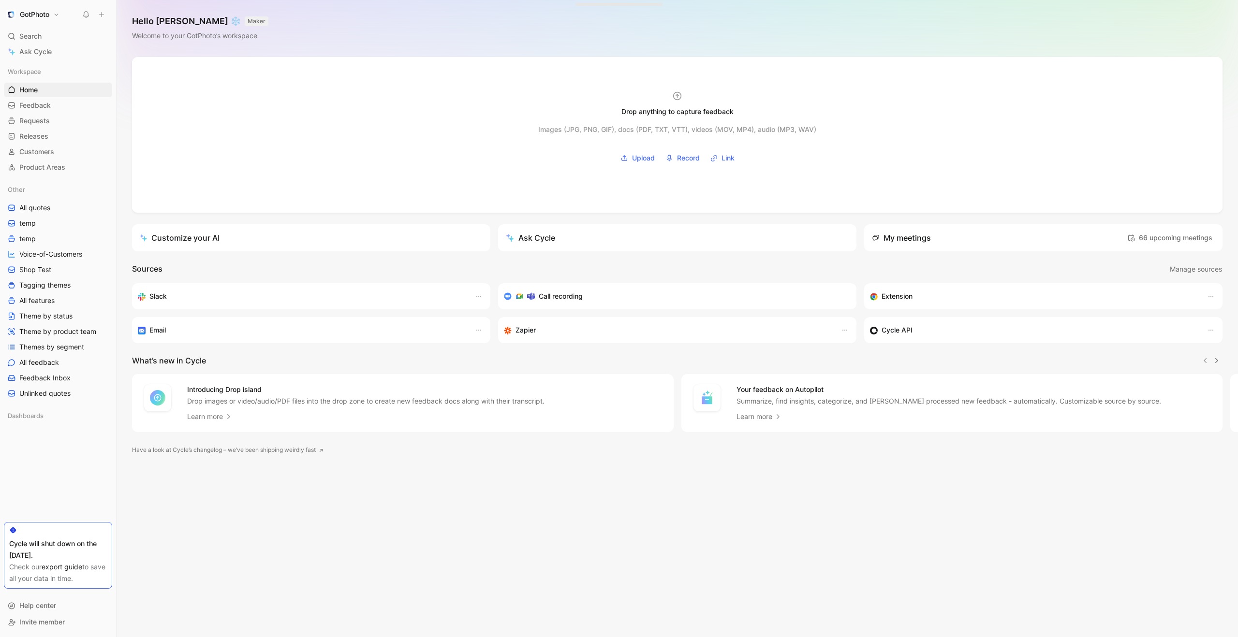
click at [526, 532] on div "Drop anything to capture feedback Images (JPG, PNG, GIF), docs (PDF, TXT, VTT),…" at bounding box center [678, 347] width 1122 height 580
click at [750, 483] on div "Drop anything to capture feedback Images (JPG, PNG, GIF), docs (PDF, TXT, VTT),…" at bounding box center [678, 347] width 1122 height 580
